Goal: Task Accomplishment & Management: Manage account settings

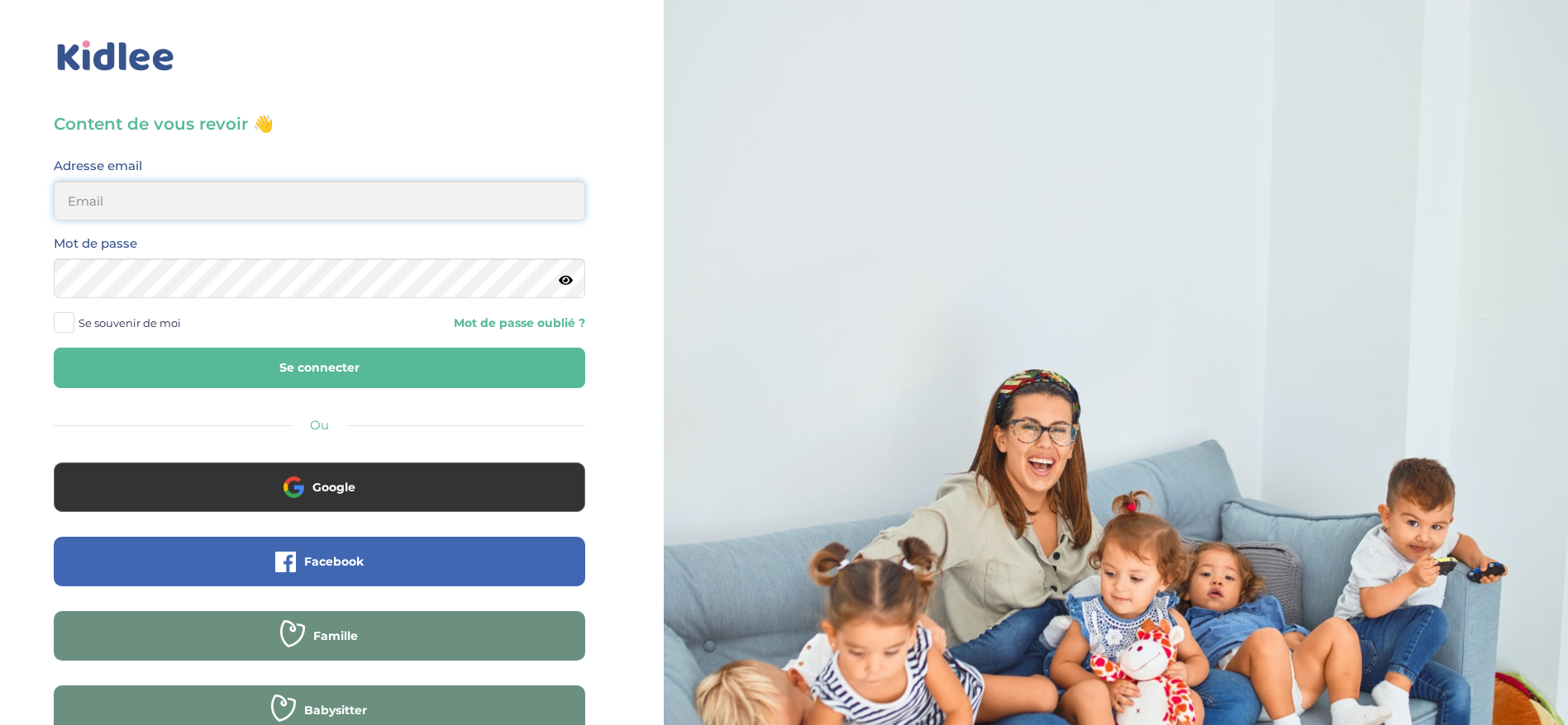
type input "[EMAIL_ADDRESS][DOMAIN_NAME]"
click at [289, 353] on button "Se connecter" at bounding box center [319, 367] width 531 height 41
type input "[EMAIL_ADDRESS][DOMAIN_NAME]"
click at [304, 368] on button "Se connecter" at bounding box center [319, 367] width 531 height 41
